Goal: Find specific page/section: Find specific page/section

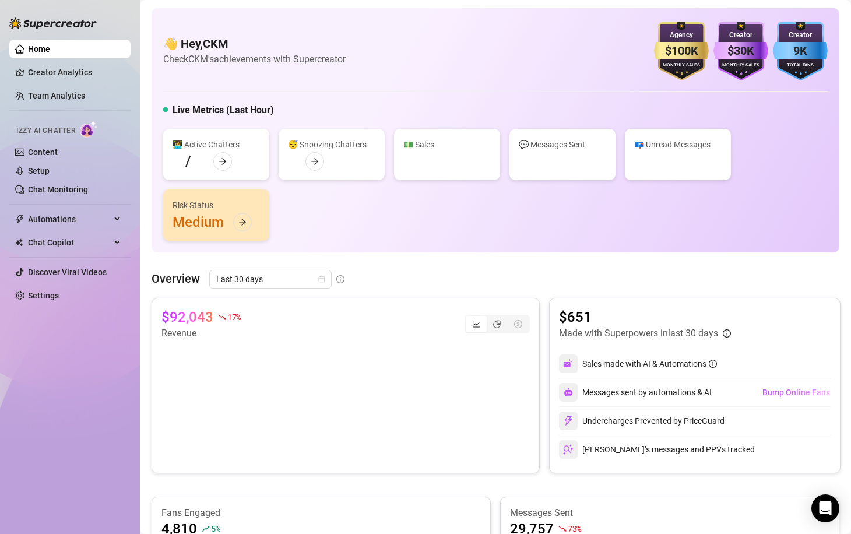
scroll to position [780, 0]
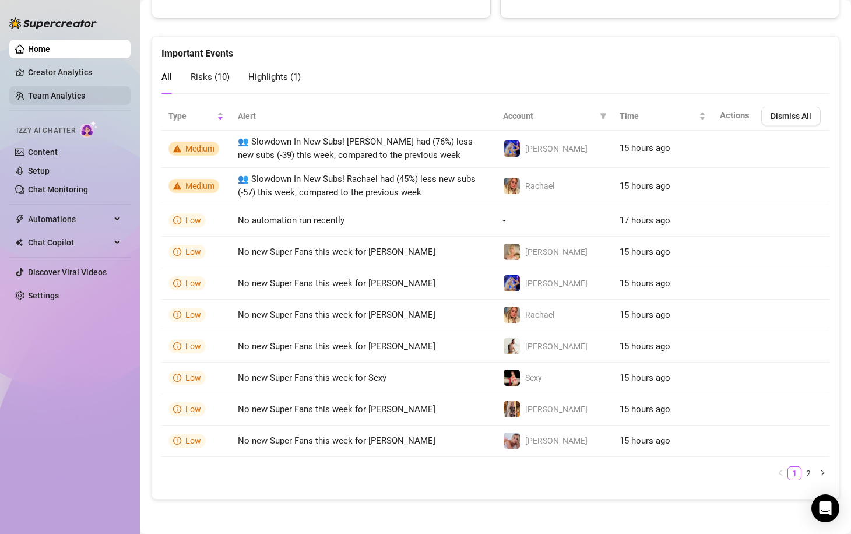
click at [64, 93] on link "Team Analytics" at bounding box center [56, 95] width 57 height 9
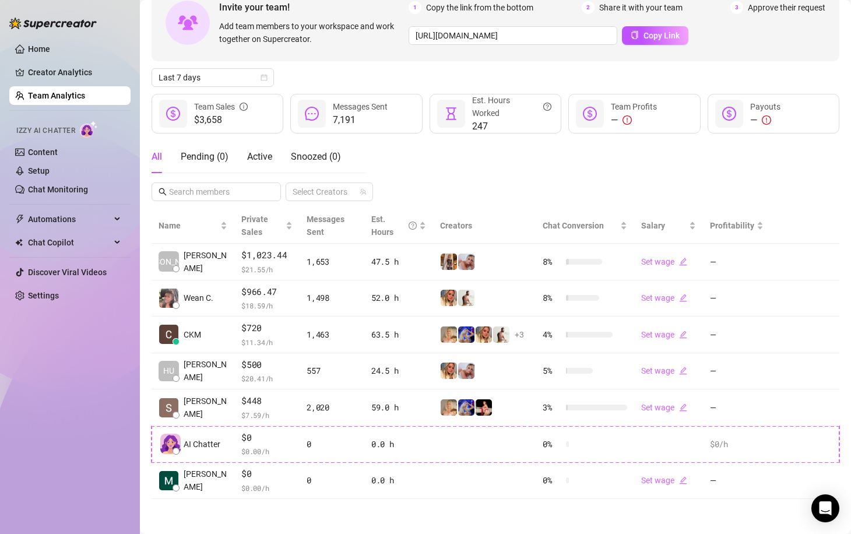
scroll to position [70, 0]
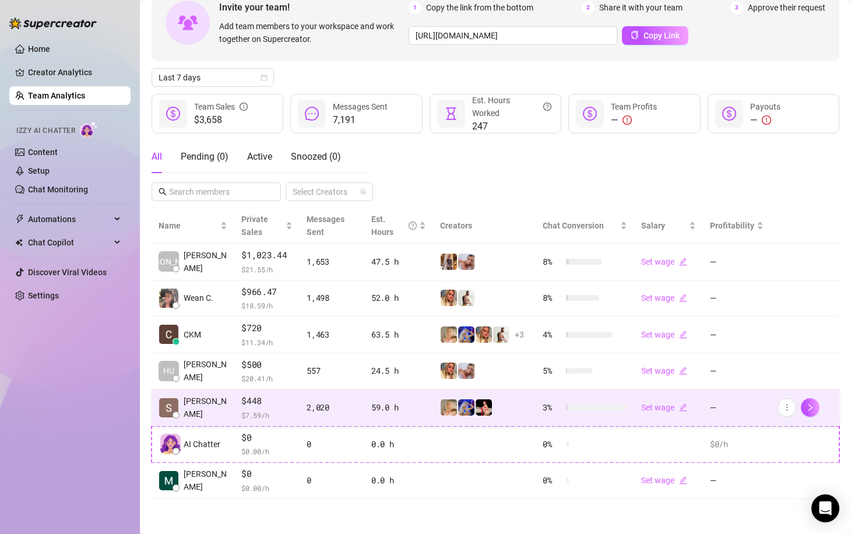
click at [203, 405] on span "[PERSON_NAME]" at bounding box center [206, 407] width 44 height 26
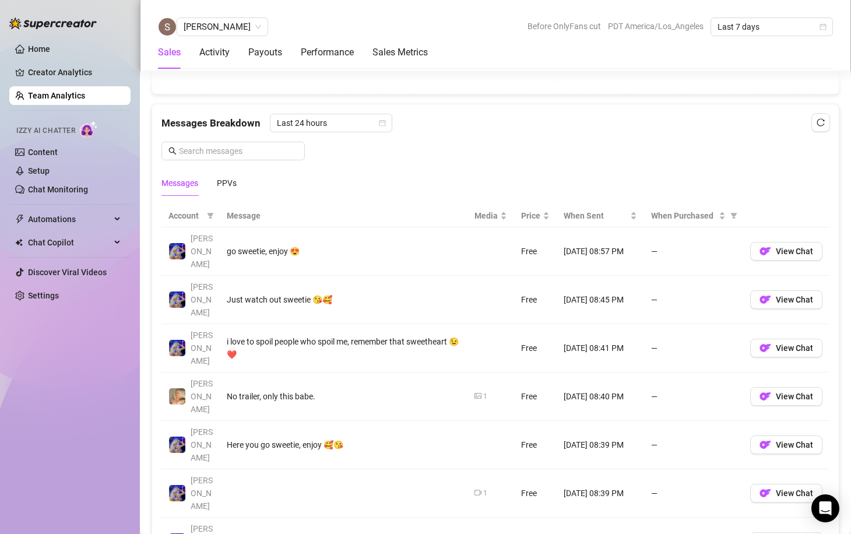
scroll to position [725, 0]
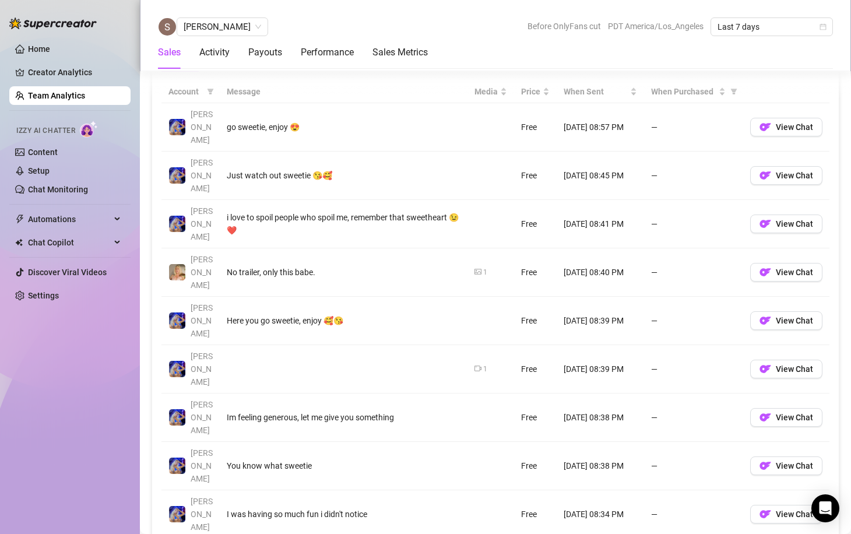
scroll to position [841, 0]
